Goal: Subscribe to service/newsletter

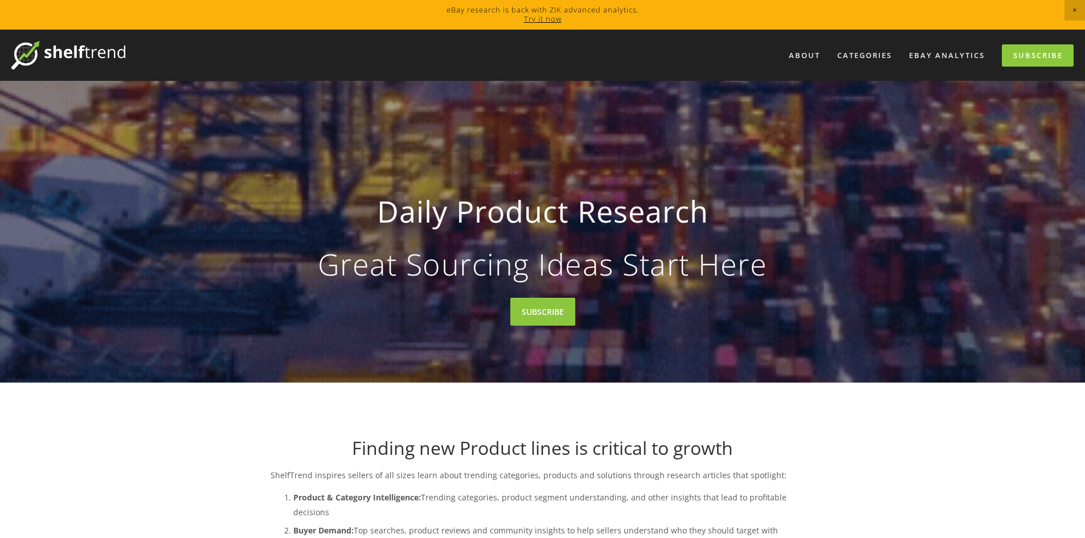
click at [530, 21] on link "Try it now" at bounding box center [543, 19] width 38 height 10
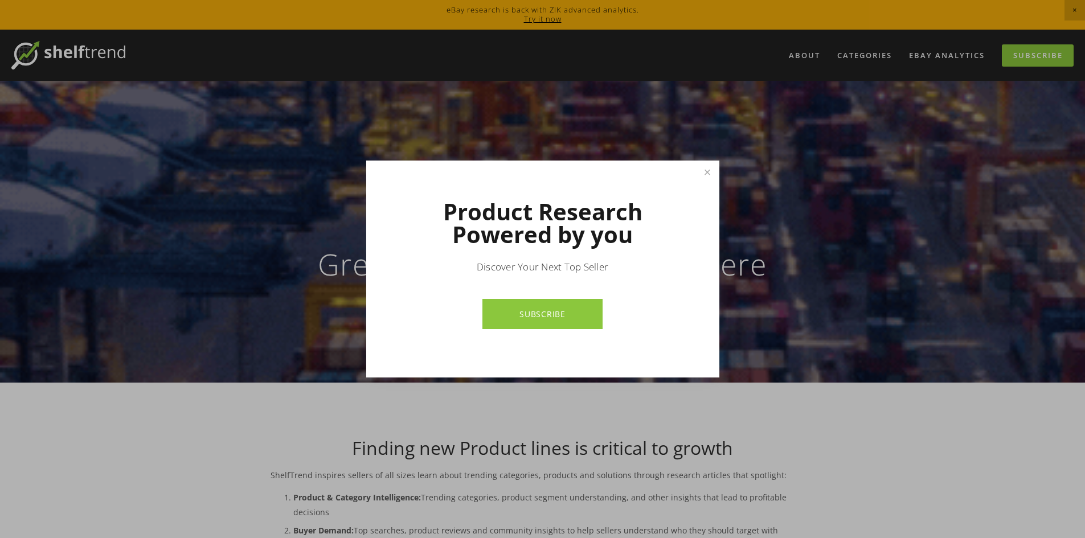
click at [670, 96] on div at bounding box center [542, 269] width 1085 height 538
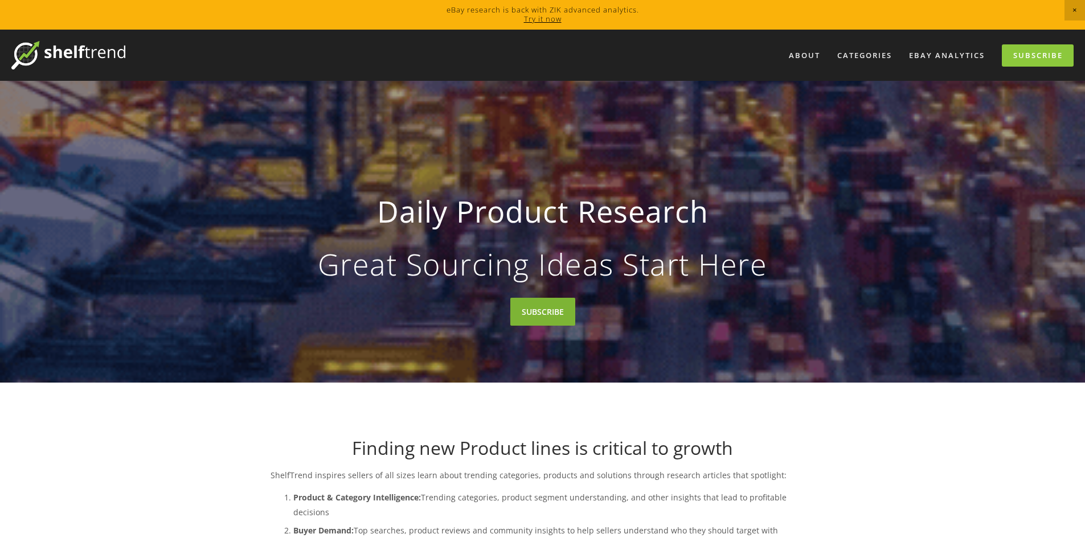
click at [545, 308] on link "SUBSCRIBE" at bounding box center [542, 312] width 65 height 28
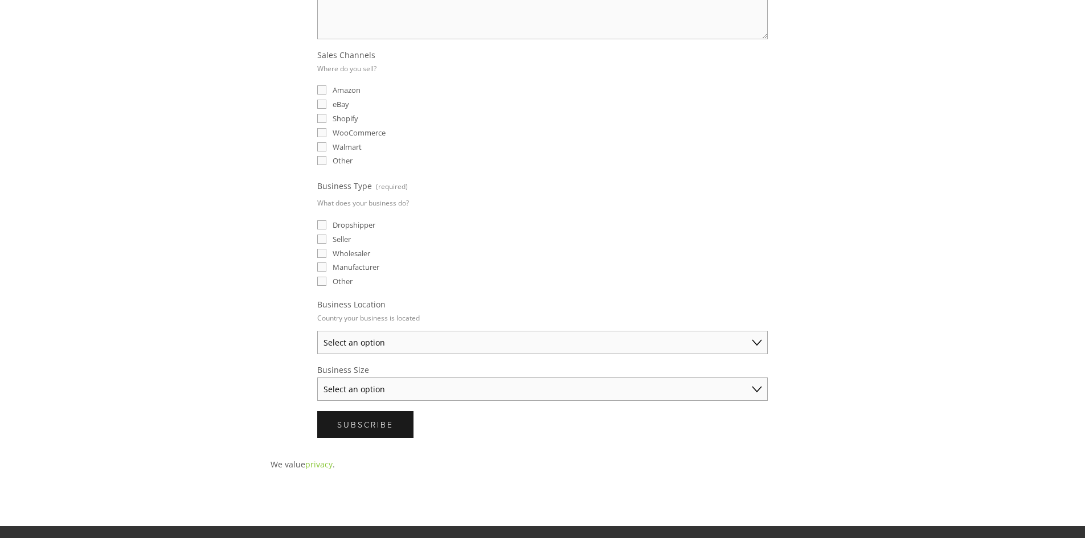
scroll to position [285, 0]
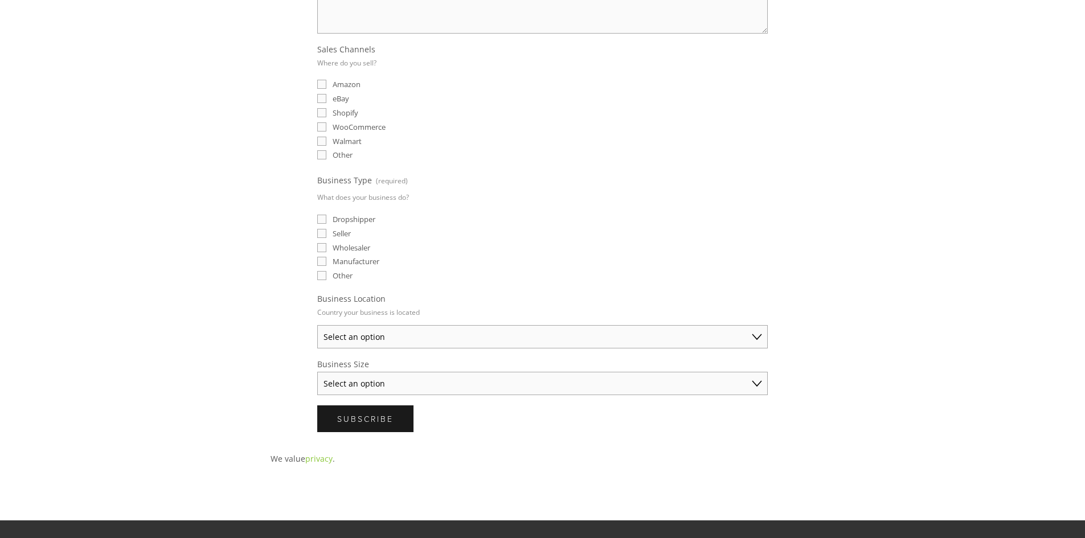
click at [321, 99] on input "eBay" at bounding box center [321, 98] width 9 height 9
checkbox input "true"
click at [324, 215] on input "Dropshipper" at bounding box center [321, 219] width 9 height 9
checkbox input "true"
click at [318, 228] on label "Seller" at bounding box center [334, 233] width 34 height 10
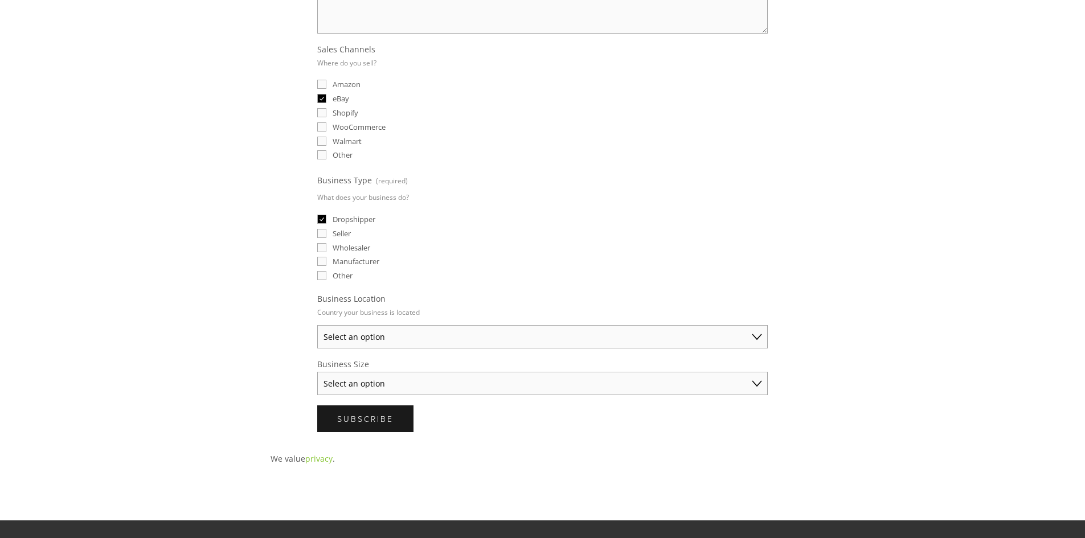
click at [318, 229] on input "Seller" at bounding box center [321, 233] width 9 height 9
checkbox input "true"
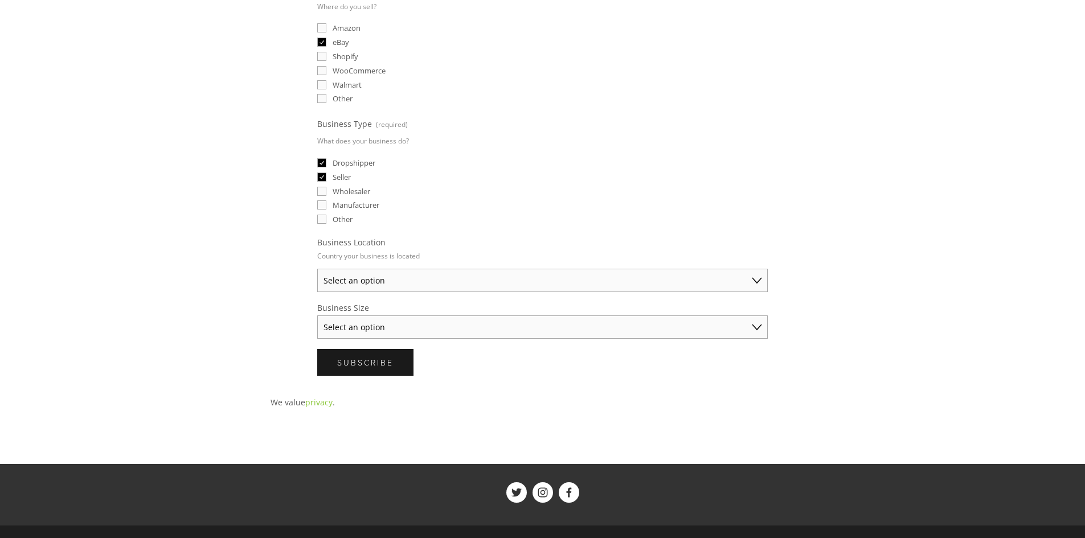
scroll to position [342, 0]
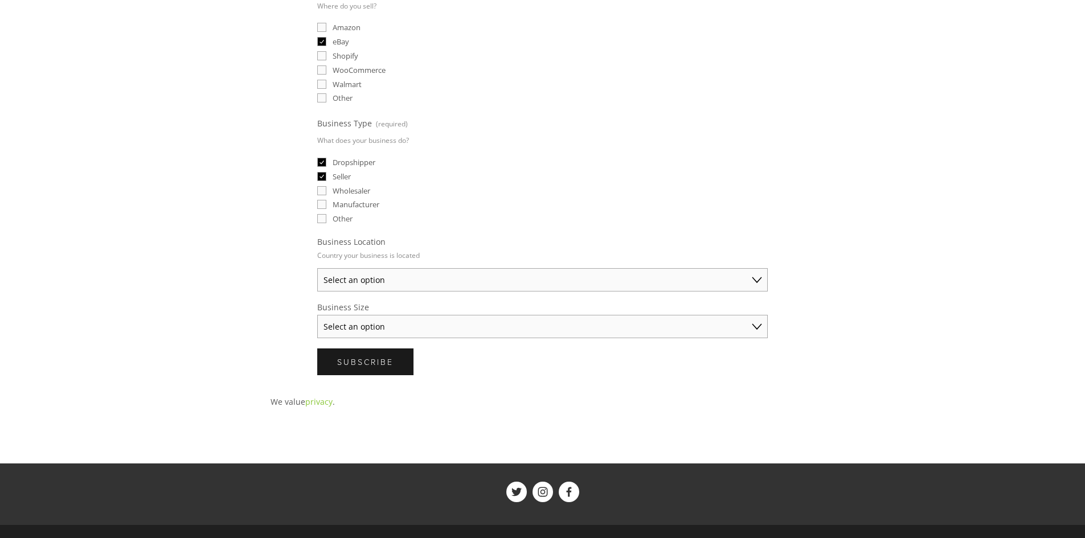
click at [755, 274] on select "Select an option [GEOGRAPHIC_DATA] [GEOGRAPHIC_DATA] [GEOGRAPHIC_DATA] [GEOGRAP…" at bounding box center [542, 279] width 451 height 23
select select "[GEOGRAPHIC_DATA]"
click at [317, 268] on select "Select an option [GEOGRAPHIC_DATA] [GEOGRAPHIC_DATA] [GEOGRAPHIC_DATA] [GEOGRAP…" at bounding box center [542, 279] width 451 height 23
click at [765, 326] on select "Select an option Solo Merchant (under $50K annual sales) Small Business ($50K -…" at bounding box center [542, 326] width 451 height 23
drag, startPoint x: 767, startPoint y: 325, endPoint x: 756, endPoint y: 322, distance: 11.1
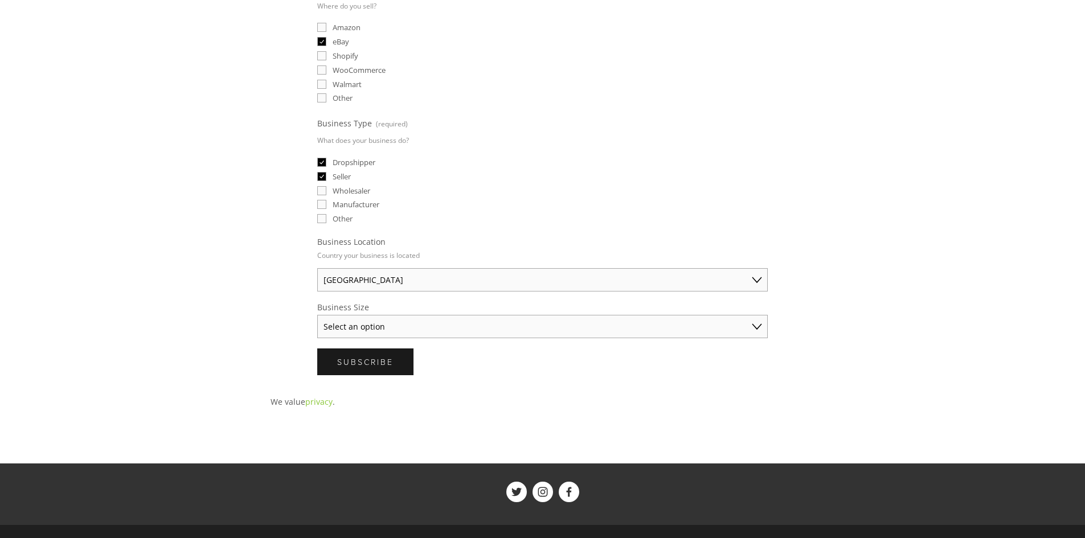
click at [766, 325] on select "Select an option Solo Merchant (under $50K annual sales) Small Business ($50K -…" at bounding box center [542, 326] width 451 height 23
click at [370, 357] on span "Subscribe" at bounding box center [365, 362] width 56 height 11
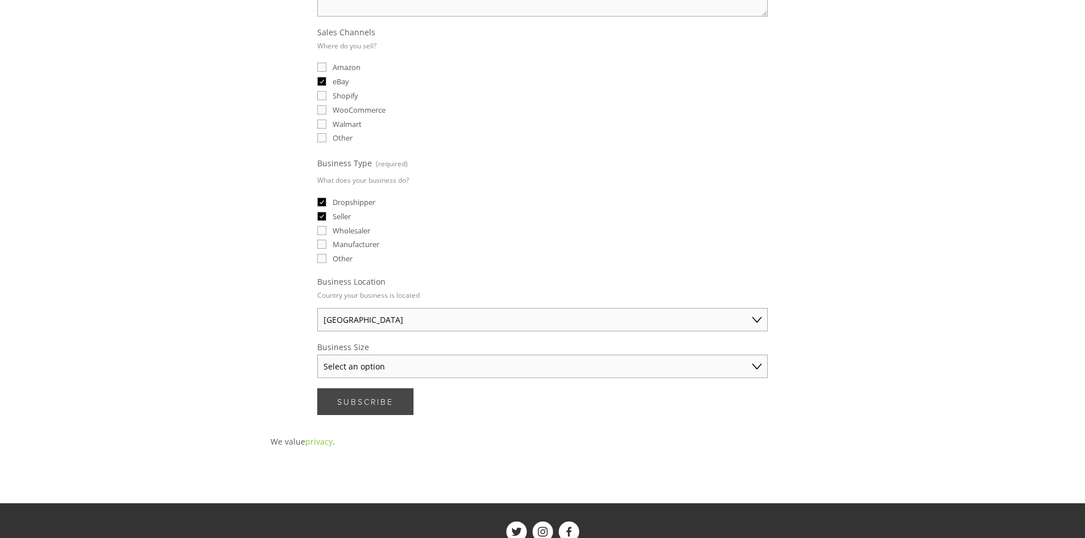
scroll to position [0, 0]
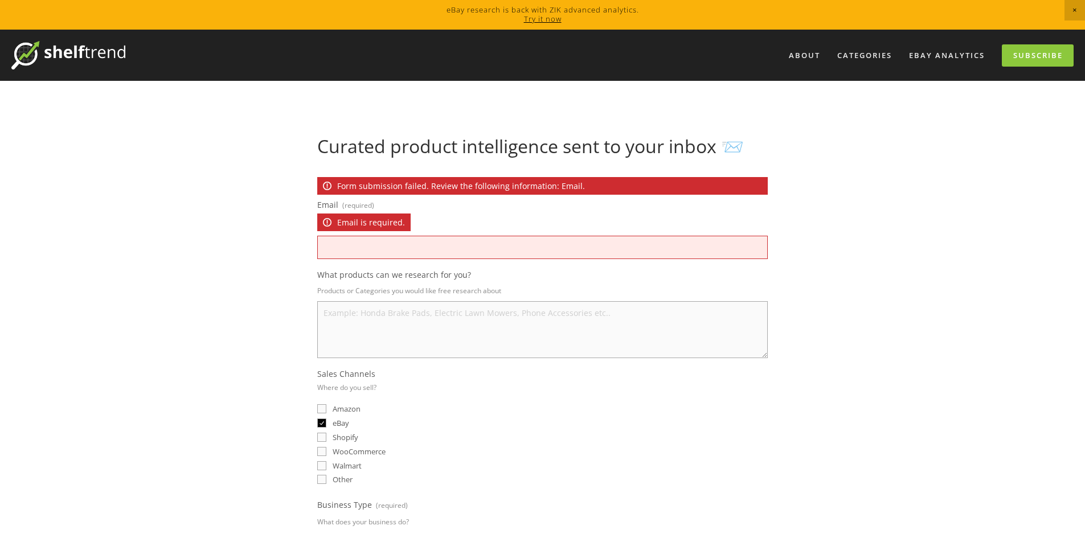
click at [571, 181] on p "Form submission failed. Review the following information: Email." at bounding box center [542, 186] width 451 height 18
click at [410, 236] on input "Email (required) Email is required." at bounding box center [542, 247] width 451 height 23
type input "[EMAIL_ADDRESS][DOMAIN_NAME]"
click at [400, 314] on textarea "What products can we research for you?" at bounding box center [542, 329] width 451 height 57
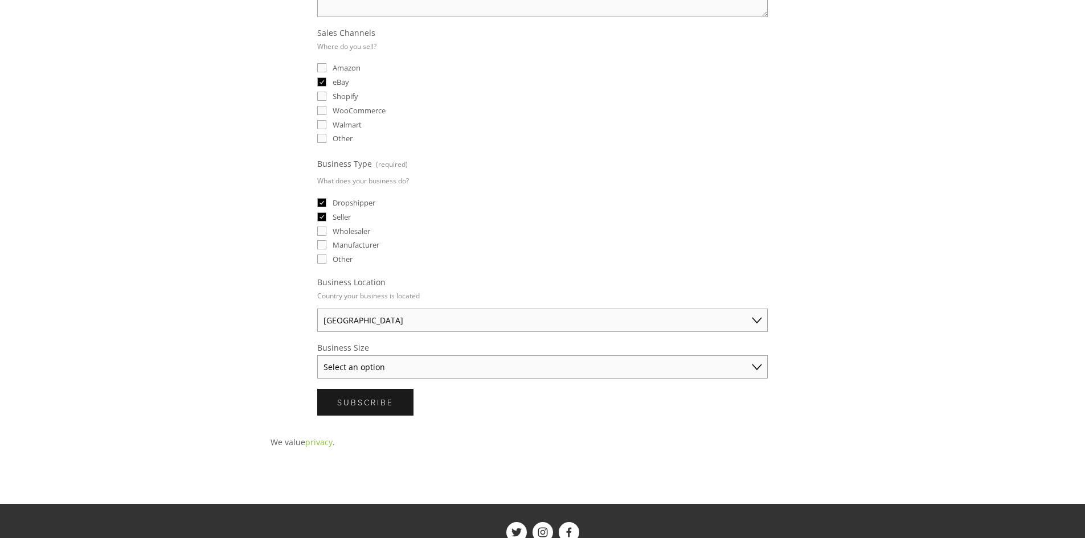
scroll to position [342, 0]
click at [373, 401] on span "Subscribe" at bounding box center [365, 401] width 56 height 11
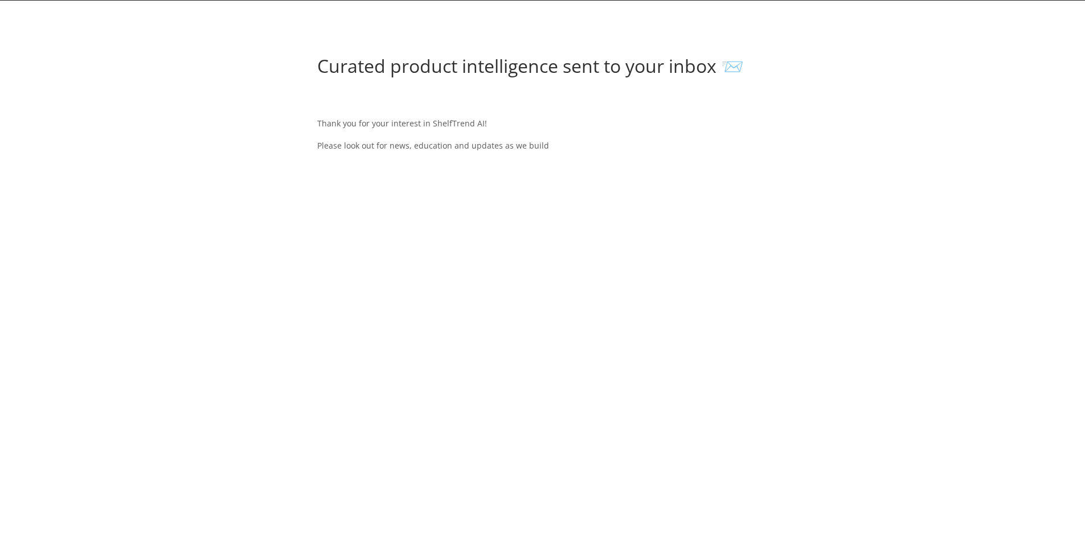
scroll to position [0, 0]
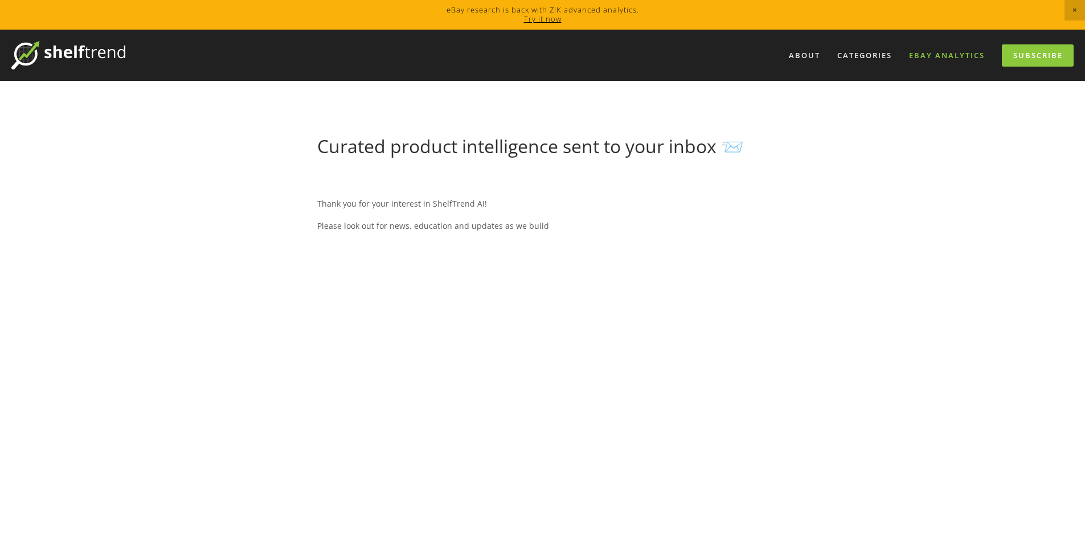
click at [936, 49] on link "eBay Analytics" at bounding box center [947, 55] width 91 height 19
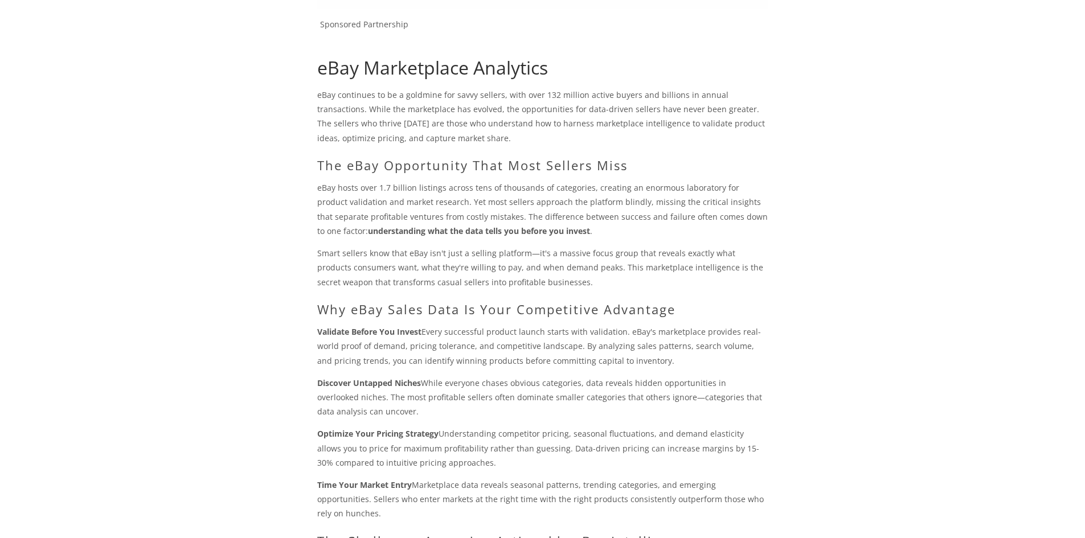
scroll to position [77, 0]
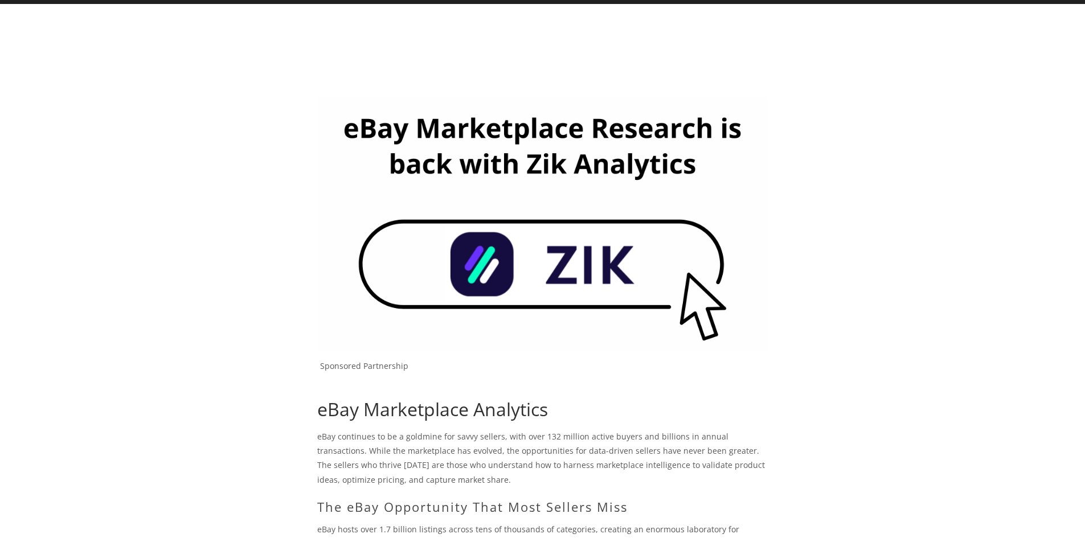
click at [595, 268] on img at bounding box center [542, 223] width 451 height 253
